Goal: Transaction & Acquisition: Book appointment/travel/reservation

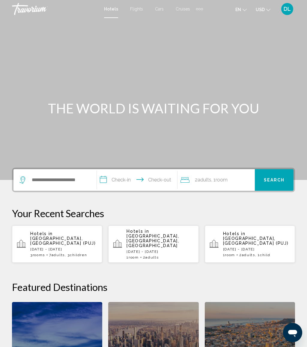
click at [66, 184] on input "Search widget" at bounding box center [59, 179] width 56 height 9
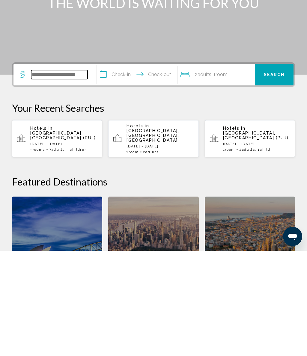
scroll to position [42, 0]
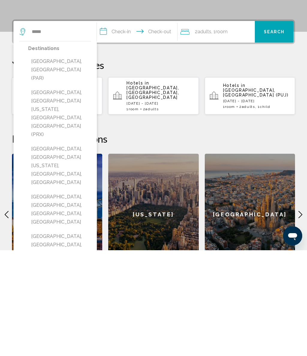
click at [68, 150] on div "Destinations [GEOGRAPHIC_DATA], [GEOGRAPHIC_DATA] ([GEOGRAPHIC_DATA]) [GEOGRAPH…" at bounding box center [59, 263] width 63 height 226
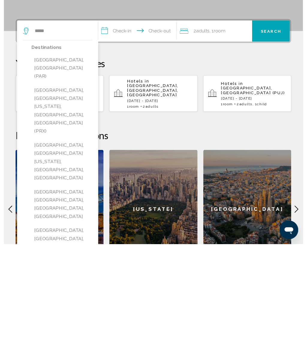
scroll to position [148, 0]
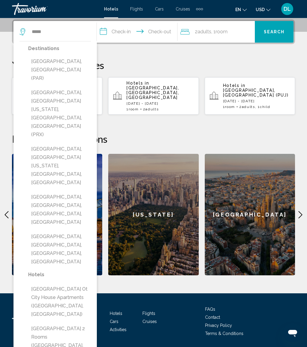
click at [72, 64] on button "[GEOGRAPHIC_DATA], [GEOGRAPHIC_DATA] (PAR)" at bounding box center [59, 70] width 63 height 28
type input "**********"
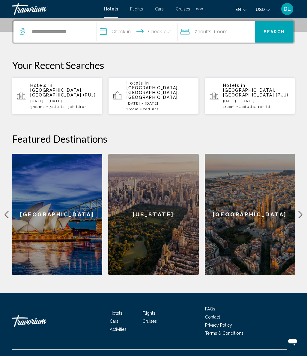
click at [140, 34] on input "**********" at bounding box center [138, 32] width 83 height 23
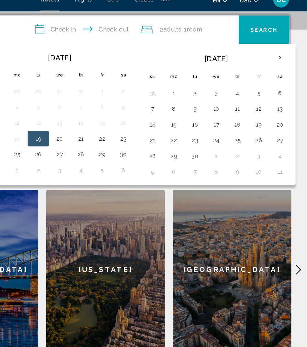
click at [278, 47] on th "Next month" at bounding box center [286, 53] width 16 height 13
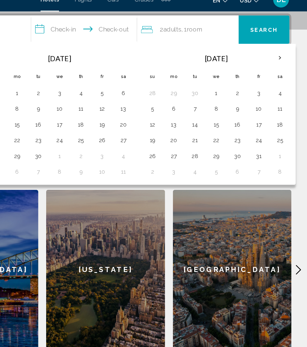
click at [278, 47] on th "Next month" at bounding box center [286, 53] width 16 height 13
click at [184, 124] on button "23" at bounding box center [189, 128] width 10 height 8
click at [184, 136] on button "30" at bounding box center [189, 140] width 10 height 8
type input "**********"
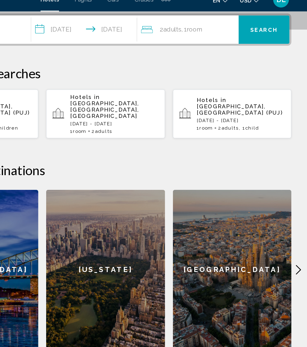
click at [180, 28] on div "2 Adult Adults , 1 Room rooms" at bounding box center [217, 32] width 74 height 8
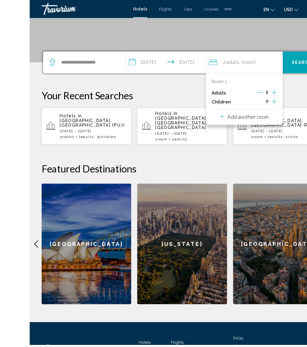
scroll to position [118, 0]
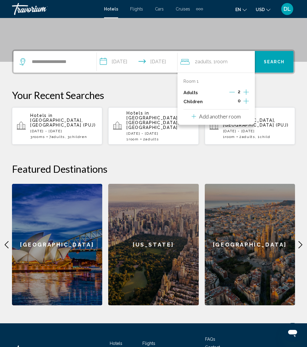
click at [240, 119] on button "Add another room" at bounding box center [215, 115] width 49 height 12
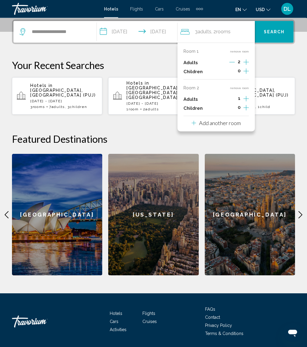
click at [248, 76] on button "Increment children" at bounding box center [245, 71] width 5 height 9
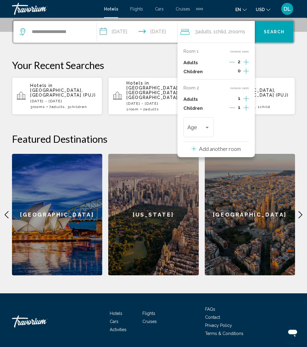
scroll to position [148, 0]
click at [212, 123] on div "Age" at bounding box center [198, 126] width 31 height 21
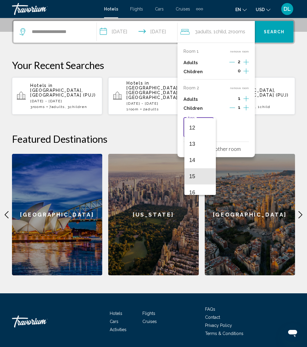
scroll to position [188, 0]
click at [202, 132] on span "12" at bounding box center [200, 132] width 22 height 16
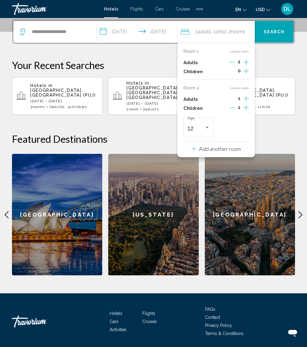
click at [279, 34] on span "Search" at bounding box center [274, 32] width 21 height 5
